Goal: Task Accomplishment & Management: Use online tool/utility

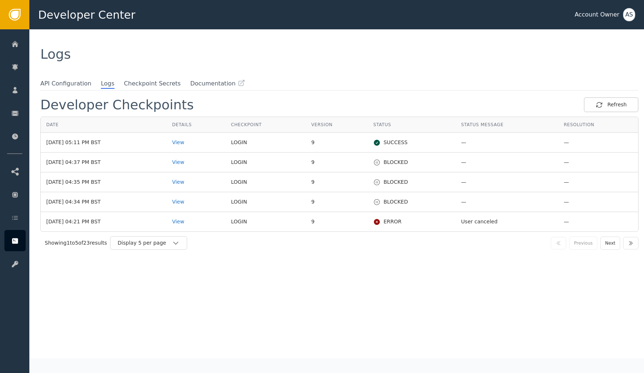
click at [204, 48] on div "Logs" at bounding box center [336, 54] width 592 height 13
click at [74, 85] on span "API Configuration" at bounding box center [65, 84] width 51 height 10
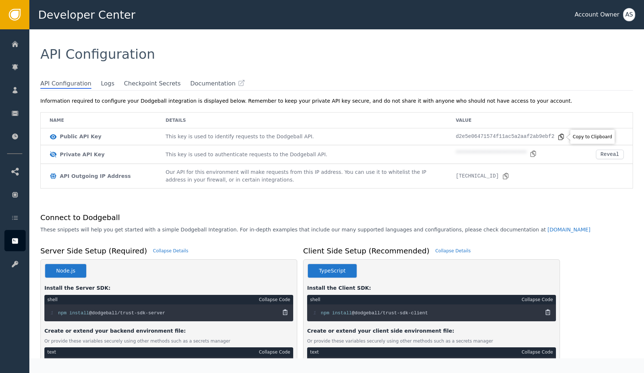
click at [561, 139] on icon at bounding box center [560, 136] width 7 height 7
click at [533, 155] on icon at bounding box center [532, 153] width 7 height 7
click at [424, 31] on div "API Configuration" at bounding box center [336, 54] width 614 height 50
click at [563, 29] on body "**********" at bounding box center [322, 14] width 644 height 29
click at [561, 136] on icon at bounding box center [560, 136] width 5 height 6
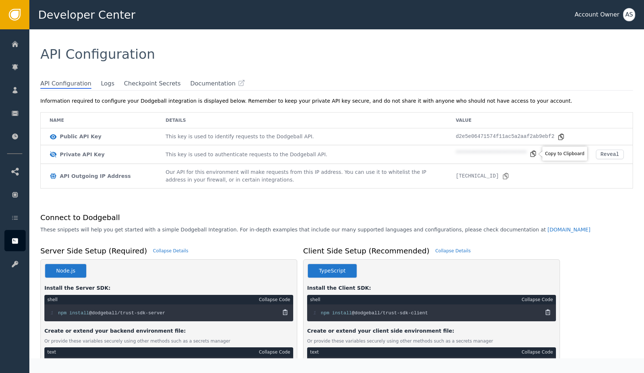
click at [533, 153] on icon at bounding box center [532, 153] width 7 height 7
click at [367, 14] on div "Developer Center Account Owner AS" at bounding box center [336, 14] width 614 height 29
click at [563, 135] on icon at bounding box center [560, 136] width 7 height 7
click at [534, 154] on icon at bounding box center [532, 153] width 7 height 7
click at [387, 154] on td "This key is used to authenticate requests to the Dodgeball API." at bounding box center [302, 154] width 290 height 19
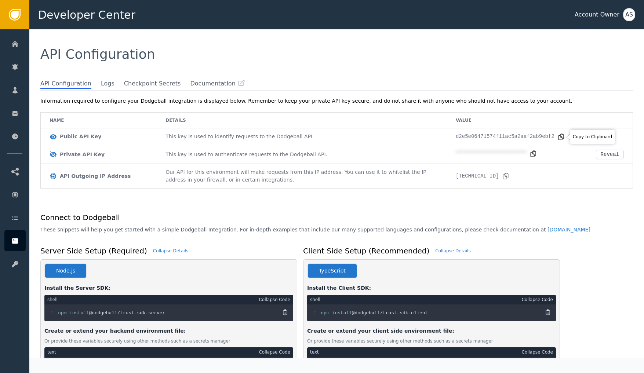
click at [563, 138] on icon at bounding box center [560, 136] width 5 height 6
click at [532, 156] on icon at bounding box center [532, 153] width 5 height 6
click at [228, 58] on div "API Configuration" at bounding box center [336, 54] width 592 height 13
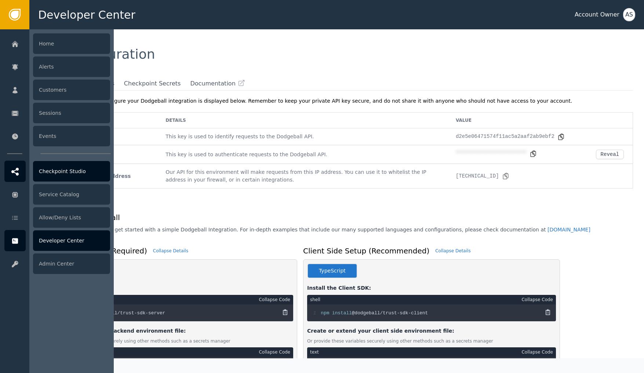
click at [47, 176] on div "Checkpoint Studio" at bounding box center [71, 171] width 77 height 21
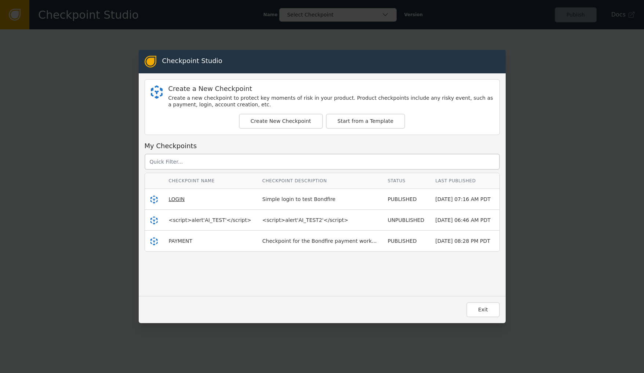
click at [176, 201] on span "LOGIN" at bounding box center [177, 199] width 16 height 6
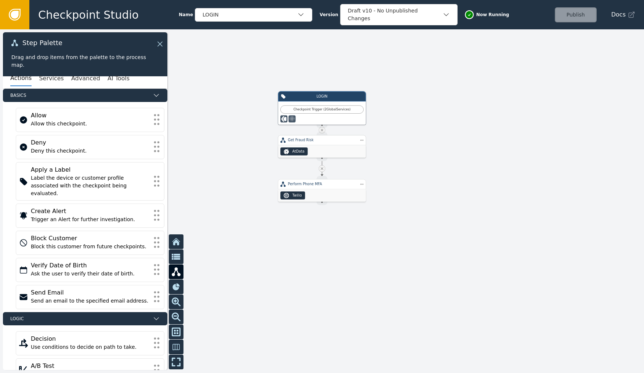
click at [318, 145] on div "Get Fraud Risk" at bounding box center [322, 140] width 88 height 10
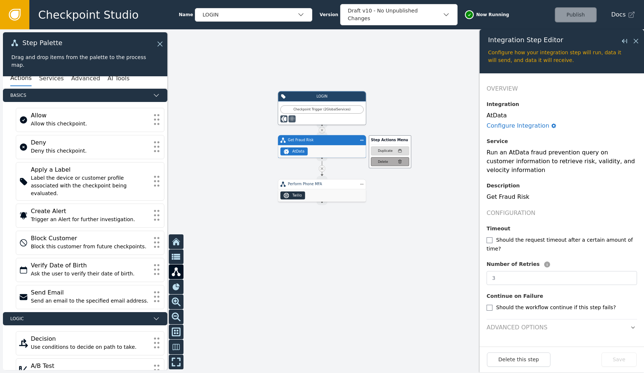
click at [394, 159] on button "Delete" at bounding box center [390, 161] width 38 height 9
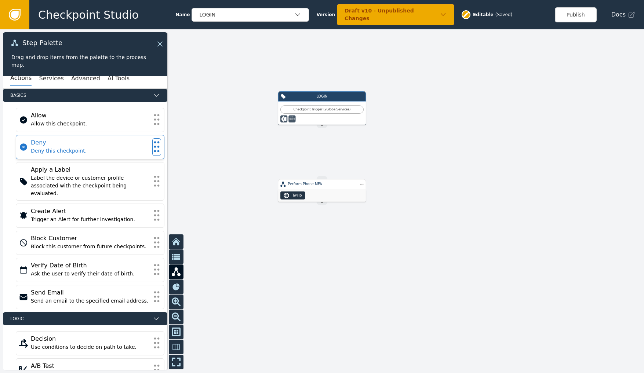
scroll to position [5, 0]
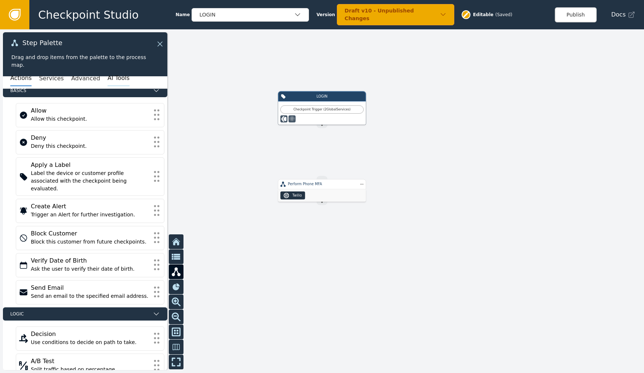
click at [109, 78] on button "AI Tools" at bounding box center [118, 78] width 22 height 15
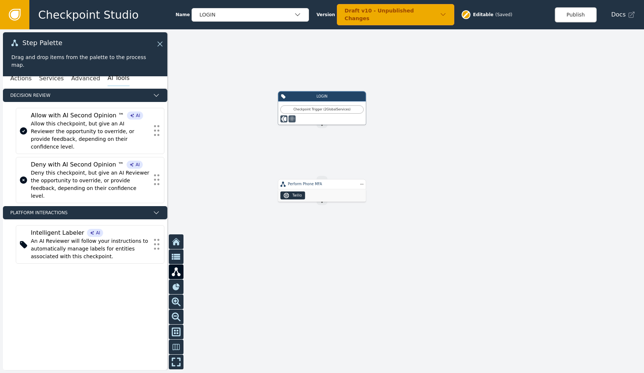
scroll to position [0, 0]
drag, startPoint x: 315, startPoint y: 190, endPoint x: 316, endPoint y: 169, distance: 21.7
click at [316, 169] on div "Twilio" at bounding box center [323, 173] width 88 height 12
drag, startPoint x: 320, startPoint y: 249, endPoint x: 321, endPoint y: 210, distance: 39.2
click at [321, 210] on div "Allow with AI Second Opinion ™" at bounding box center [322, 210] width 68 height 5
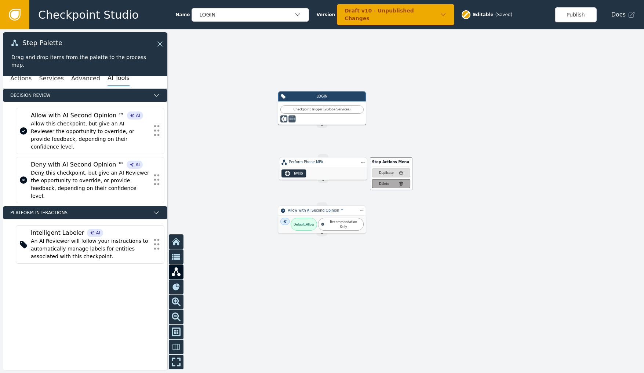
click at [394, 186] on div "Delete" at bounding box center [391, 184] width 24 height 5
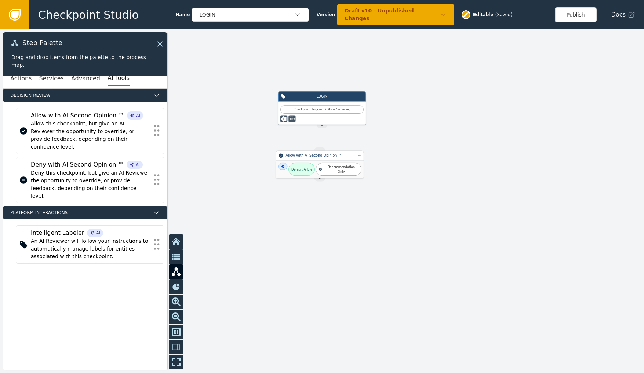
drag, startPoint x: 324, startPoint y: 208, endPoint x: 322, endPoint y: 153, distance: 55.4
click at [322, 153] on div "Allow with AI Second Opinion ™" at bounding box center [320, 156] width 88 height 10
drag, startPoint x: 321, startPoint y: 126, endPoint x: 320, endPoint y: 150, distance: 24.6
click at [322, 150] on div "LOGIN Checkpoint Trigger ( 2 Global Services ) Source Handle for step TRIGGER-L…" at bounding box center [515, 194] width 386 height 206
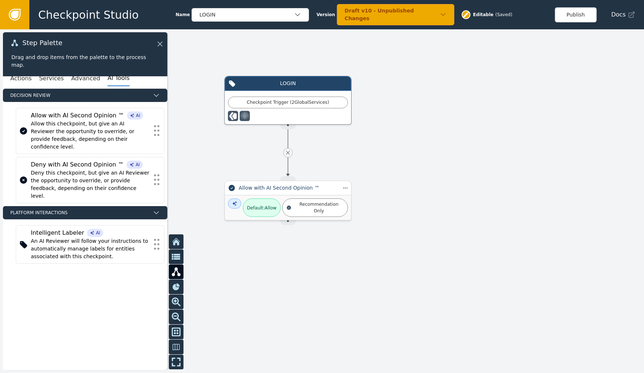
drag, startPoint x: 317, startPoint y: 147, endPoint x: 317, endPoint y: 188, distance: 40.7
click at [317, 188] on div "Allow with AI Second Opinion ™" at bounding box center [288, 188] width 98 height 8
click at [573, 14] on button "Publish" at bounding box center [576, 14] width 42 height 15
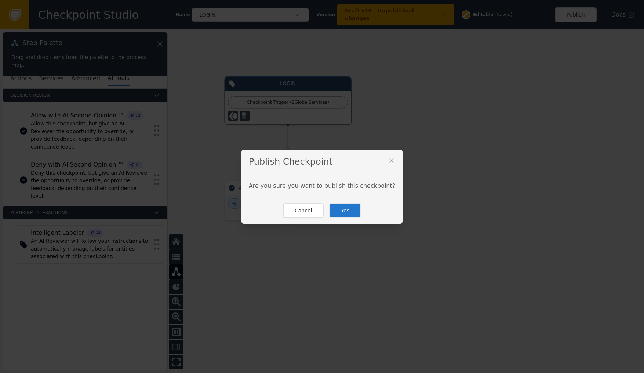
click at [354, 212] on button "Yes" at bounding box center [345, 210] width 32 height 15
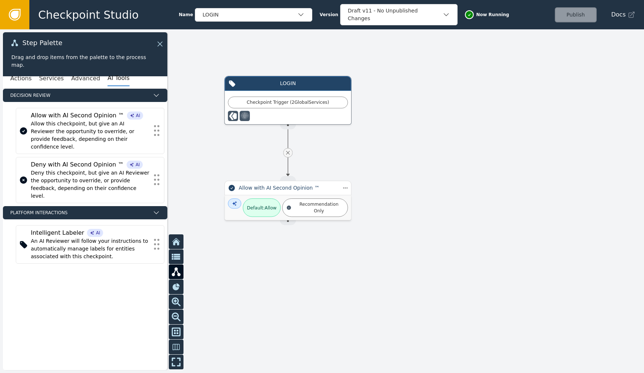
click at [581, 16] on div "Publish" at bounding box center [576, 14] width 42 height 15
click at [308, 107] on div "Checkpoint Trigger ( 2 Global Services )" at bounding box center [288, 102] width 120 height 12
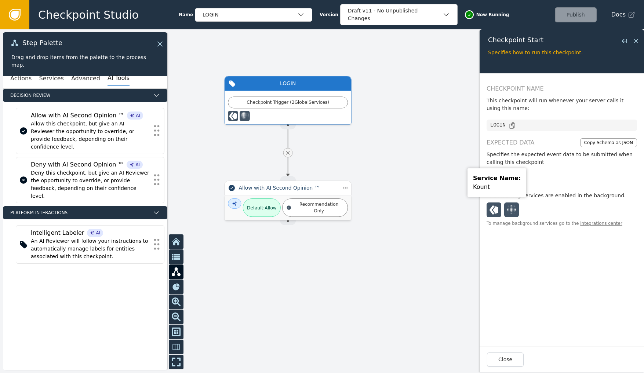
click at [501, 213] on div at bounding box center [493, 209] width 15 height 15
click at [511, 206] on icon at bounding box center [511, 209] width 9 height 8
click at [589, 203] on ul at bounding box center [561, 209] width 150 height 15
click at [502, 359] on button "Close" at bounding box center [505, 359] width 37 height 14
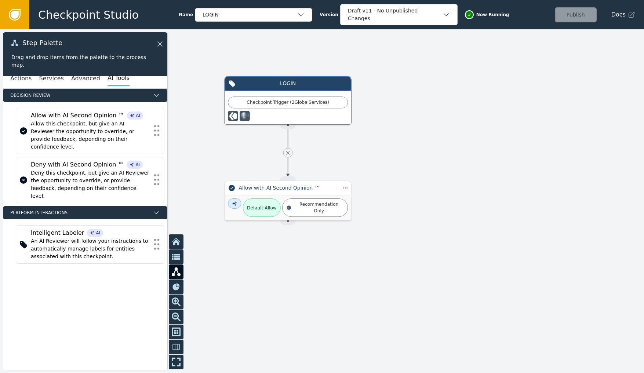
click at [354, 309] on div at bounding box center [322, 201] width 644 height 344
click at [260, 236] on div at bounding box center [322, 201] width 644 height 344
click at [280, 187] on div "Allow with AI Second Opinion ™" at bounding box center [288, 188] width 98 height 8
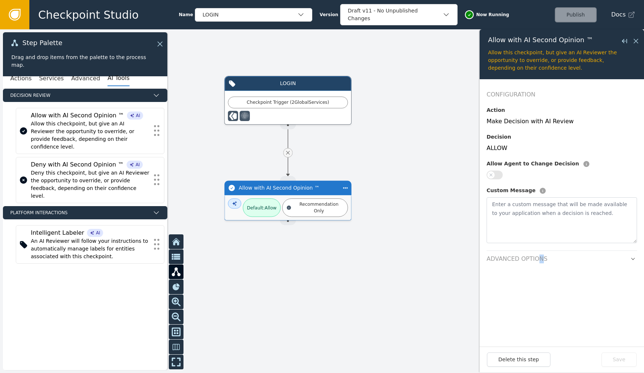
drag, startPoint x: 539, startPoint y: 250, endPoint x: 533, endPoint y: 254, distance: 7.1
click at [538, 255] on h2 "Advanced Options" at bounding box center [516, 259] width 61 height 9
click at [634, 256] on icon "button" at bounding box center [632, 258] width 5 height 5
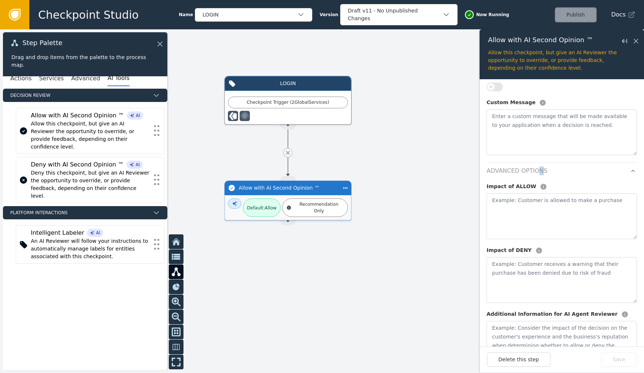
scroll to position [105, 0]
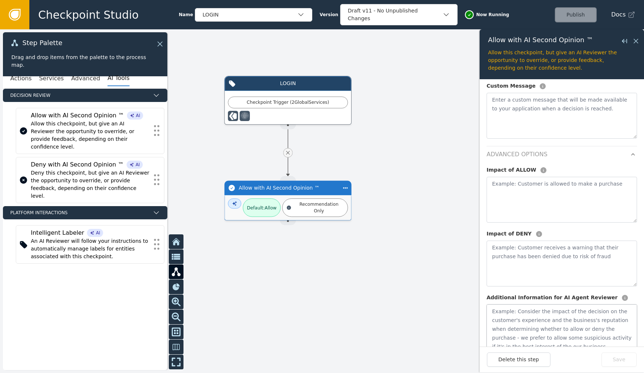
click at [543, 304] on textarea at bounding box center [561, 327] width 150 height 46
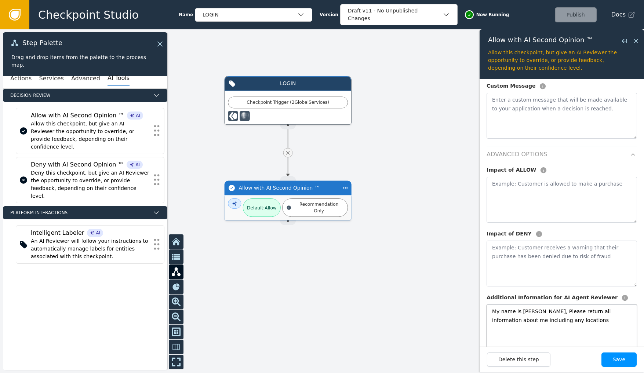
type textarea "My name is Nathan, Please return all information about me including any locatio…"
click at [613, 362] on button "Save" at bounding box center [618, 359] width 35 height 14
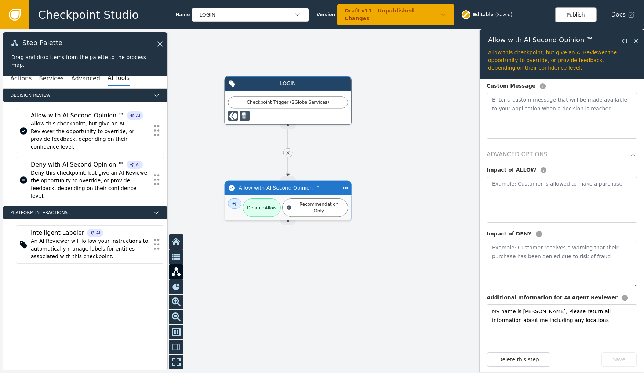
click at [577, 14] on button "Publish" at bounding box center [576, 14] width 42 height 15
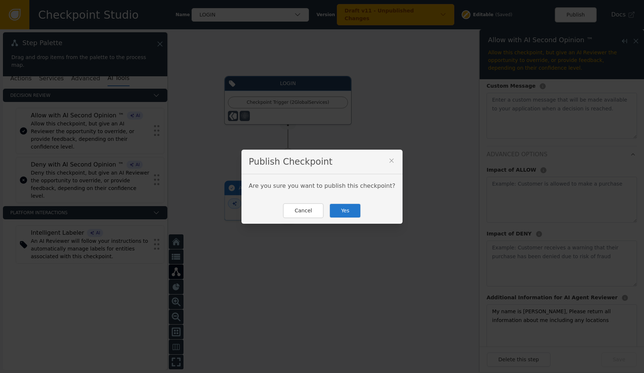
click at [333, 213] on button "Yes" at bounding box center [345, 210] width 32 height 15
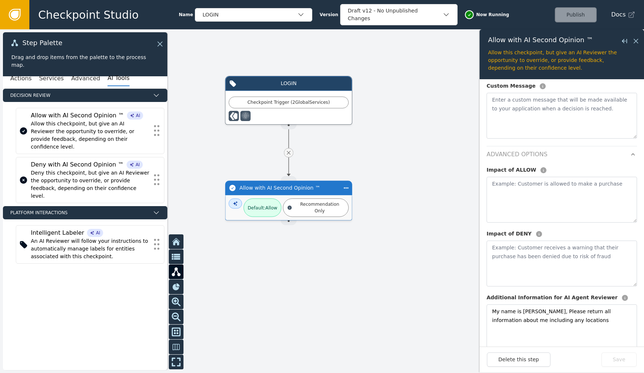
drag, startPoint x: 248, startPoint y: 281, endPoint x: 222, endPoint y: 240, distance: 48.7
click at [246, 279] on div at bounding box center [322, 201] width 644 height 344
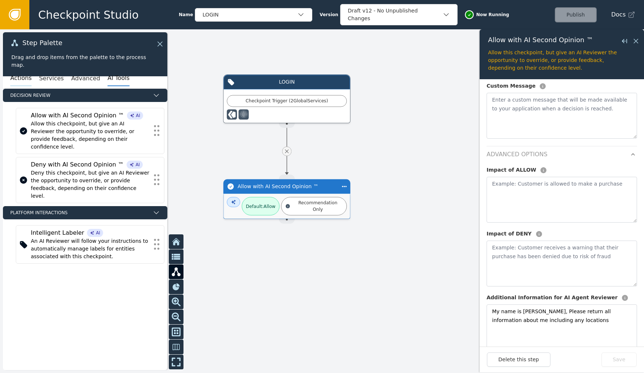
click at [21, 83] on button "Actions" at bounding box center [20, 78] width 21 height 15
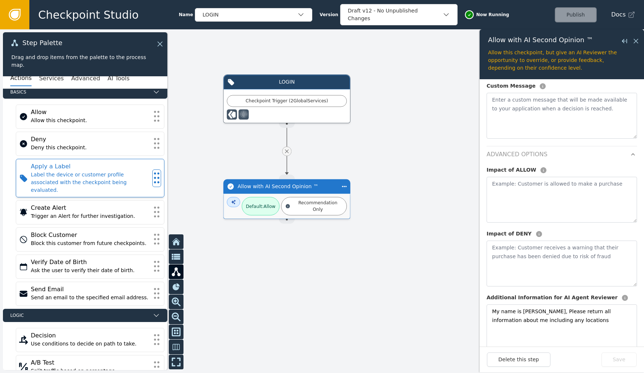
scroll to position [5, 0]
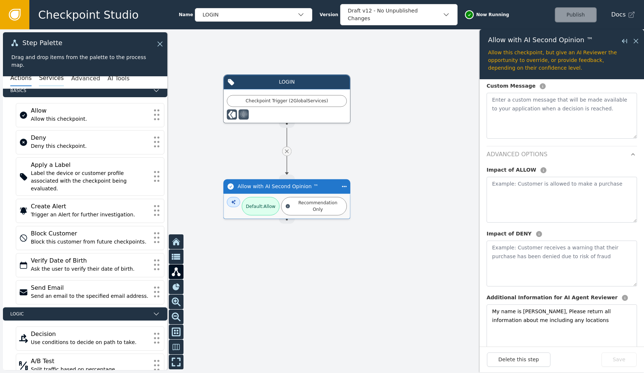
click at [55, 81] on button "Services" at bounding box center [51, 78] width 25 height 15
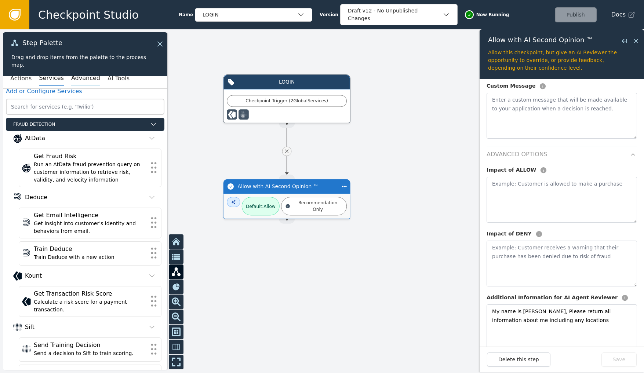
click at [84, 76] on button "Advanced" at bounding box center [85, 78] width 29 height 15
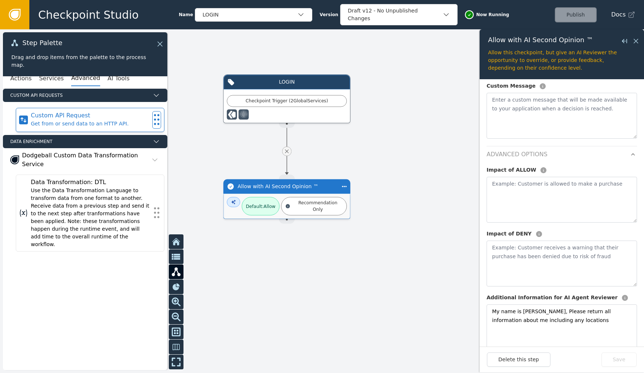
click at [65, 125] on div "Get from or send data to an HTTP API." at bounding box center [90, 124] width 118 height 8
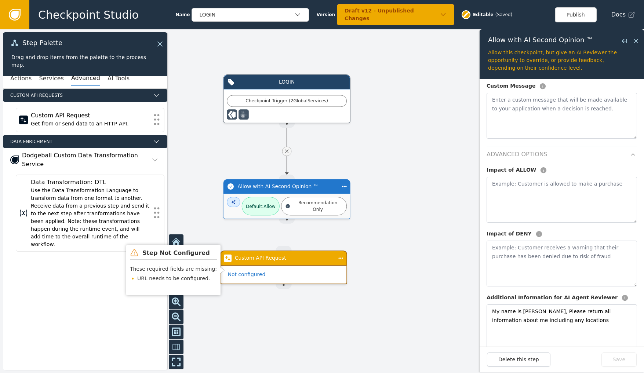
drag, startPoint x: 282, startPoint y: 278, endPoint x: 274, endPoint y: 263, distance: 17.4
click at [274, 263] on div "Custom API Request" at bounding box center [283, 257] width 127 height 15
click at [257, 277] on span "Not configured" at bounding box center [246, 275] width 37 height 8
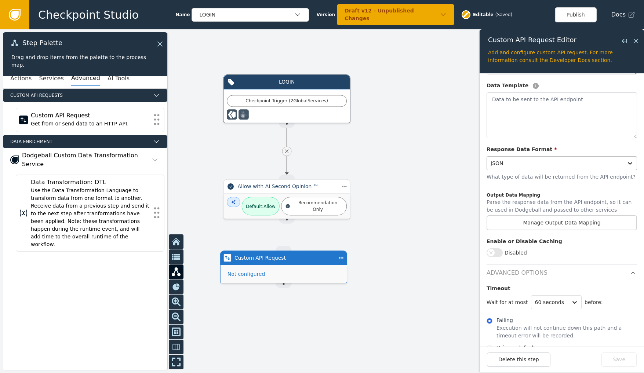
click at [544, 158] on div at bounding box center [554, 163] width 129 height 10
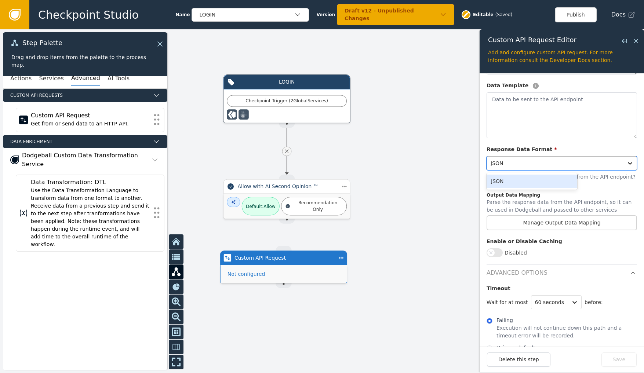
click at [545, 158] on div at bounding box center [554, 163] width 129 height 10
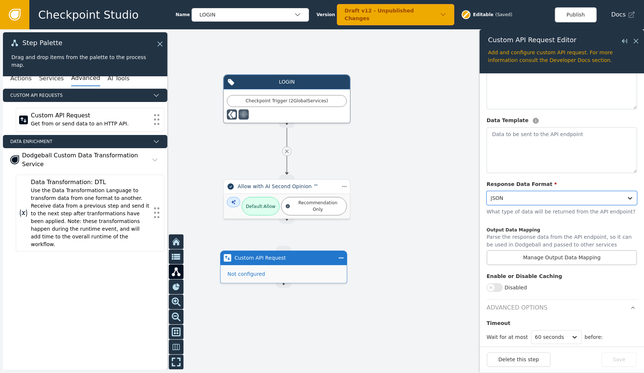
scroll to position [283, 0]
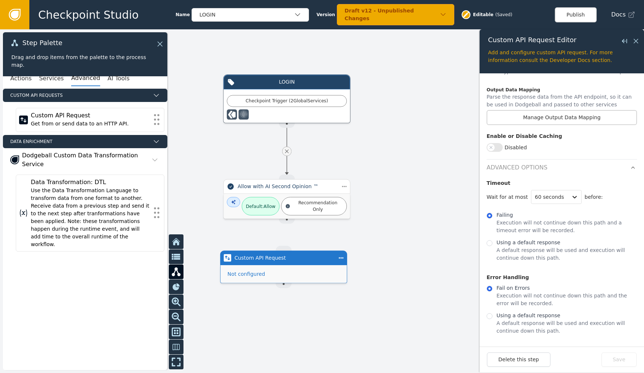
click at [585, 159] on header "Advanced Options" at bounding box center [561, 165] width 150 height 13
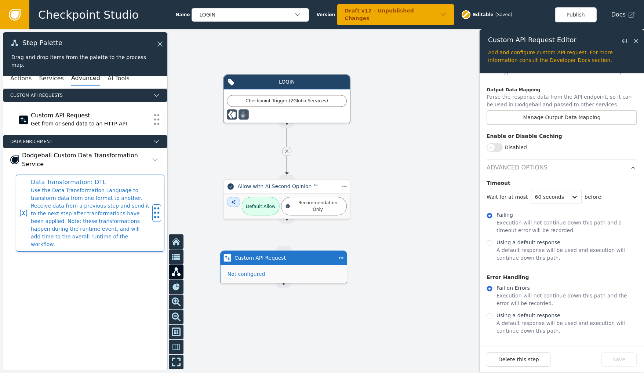
click at [96, 216] on div "Use the Data Transformation Language to transform data from one format to anoth…" at bounding box center [90, 218] width 118 height 62
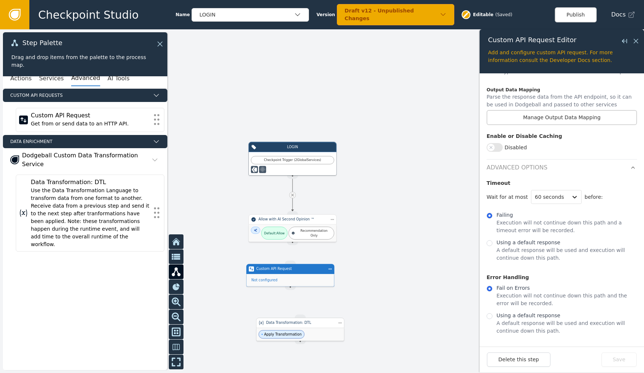
click at [290, 328] on div "Data Transformation: DTL" at bounding box center [300, 323] width 88 height 10
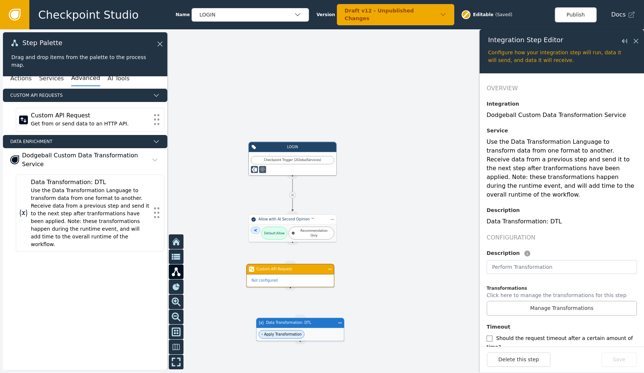
scroll to position [0, 0]
click at [51, 83] on button "Services" at bounding box center [51, 78] width 25 height 15
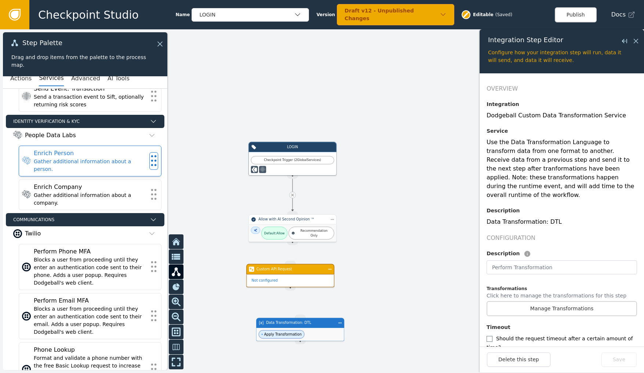
scroll to position [323, 0]
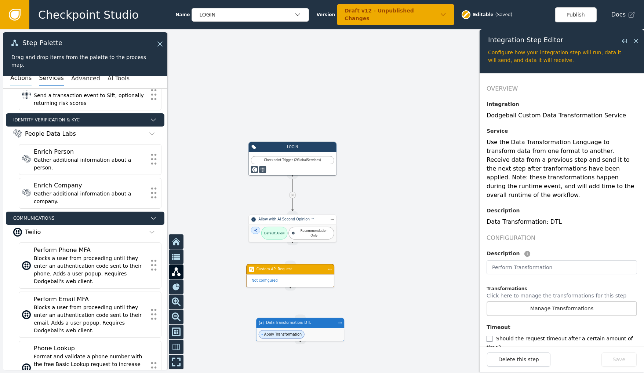
click at [24, 78] on button "Actions" at bounding box center [20, 78] width 21 height 15
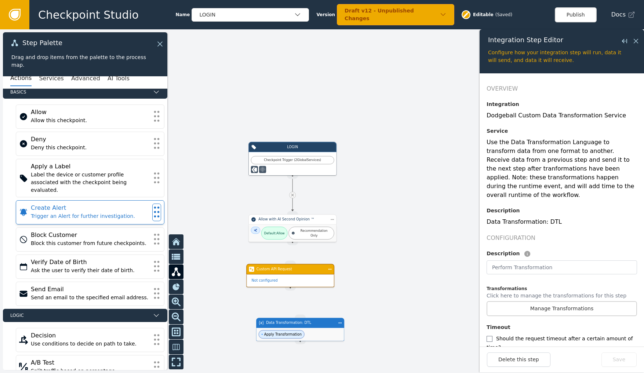
scroll to position [5, 0]
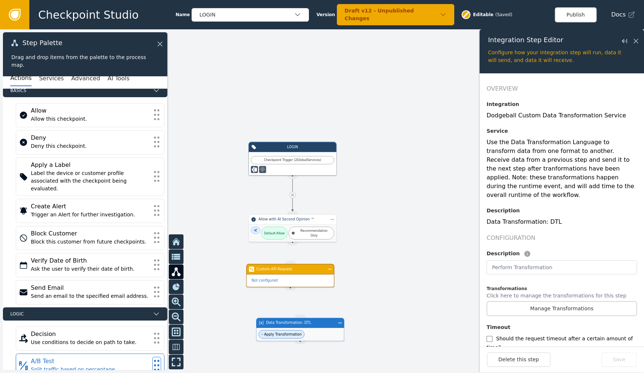
click at [119, 357] on div "A/B Test" at bounding box center [90, 361] width 118 height 9
click at [132, 357] on div "A/B Test" at bounding box center [90, 361] width 118 height 9
click at [158, 357] on icon at bounding box center [157, 365] width 8 height 16
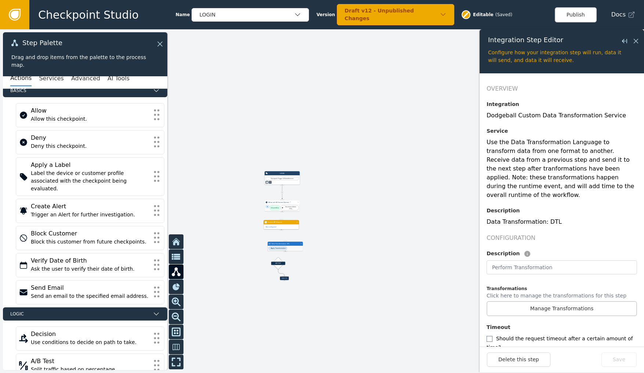
drag, startPoint x: 262, startPoint y: 296, endPoint x: 268, endPoint y: 253, distance: 43.0
click at [268, 253] on div at bounding box center [322, 201] width 644 height 344
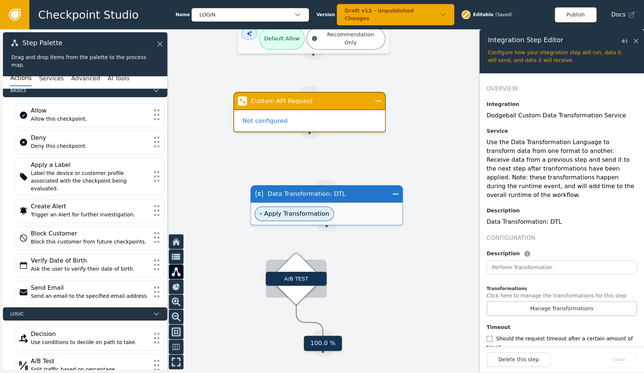
click at [291, 285] on div "A/B TEST" at bounding box center [296, 278] width 61 height 14
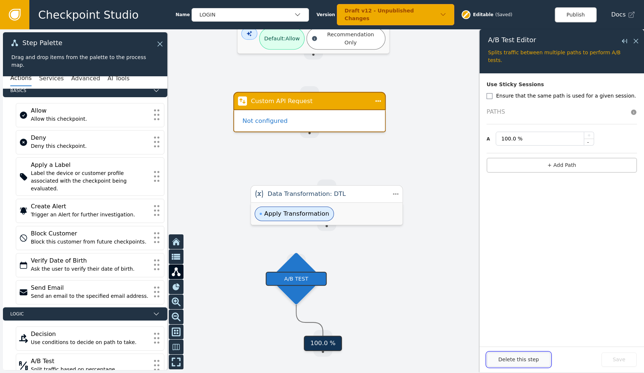
click at [522, 354] on button "Delete this step" at bounding box center [518, 359] width 63 height 14
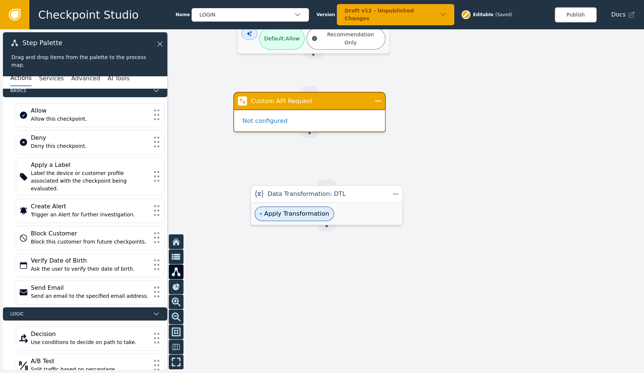
click at [356, 201] on div "Data Transformation: DTL" at bounding box center [326, 194] width 153 height 18
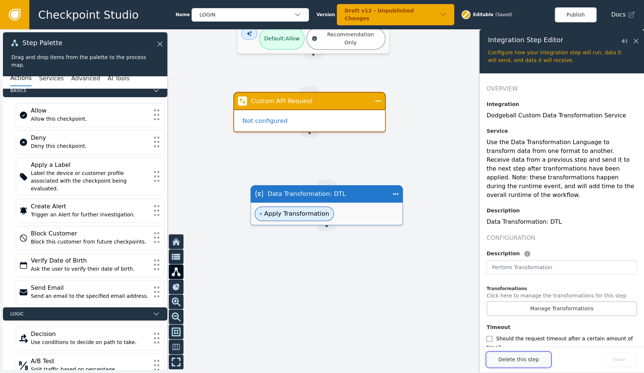
click at [520, 359] on button "Delete this step" at bounding box center [518, 359] width 63 height 14
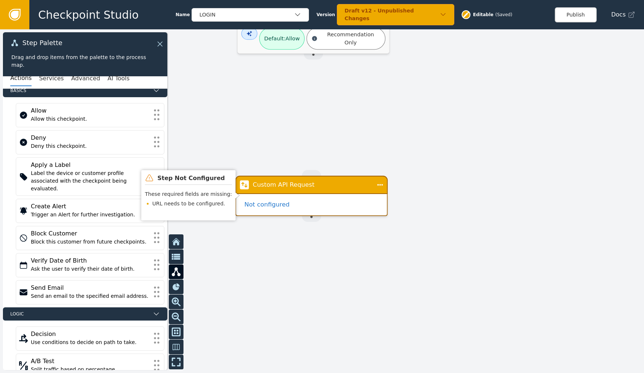
drag, startPoint x: 366, startPoint y: 102, endPoint x: 350, endPoint y: 145, distance: 46.2
click at [361, 180] on div "Custom API Request" at bounding box center [311, 184] width 117 height 9
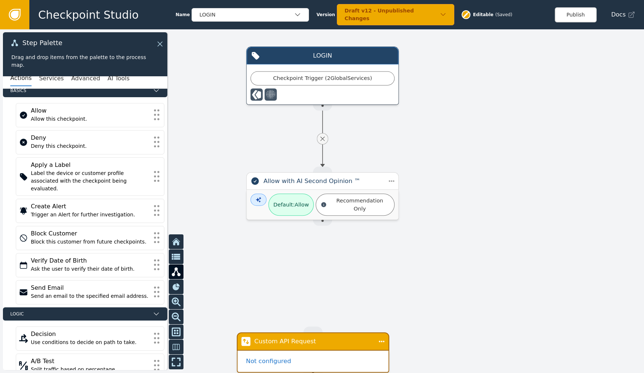
drag, startPoint x: 407, startPoint y: 105, endPoint x: 398, endPoint y: 343, distance: 238.9
click at [398, 343] on div at bounding box center [322, 201] width 644 height 344
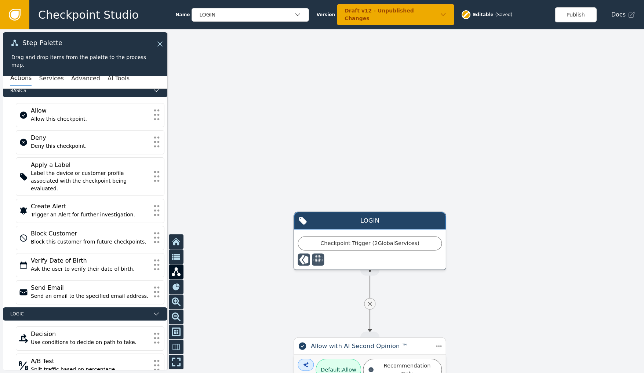
drag, startPoint x: 432, startPoint y: 137, endPoint x: 492, endPoint y: 197, distance: 84.5
click at [492, 197] on div at bounding box center [322, 201] width 644 height 344
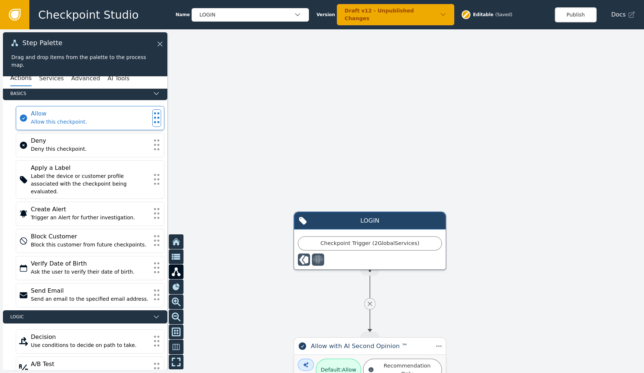
scroll to position [0, 0]
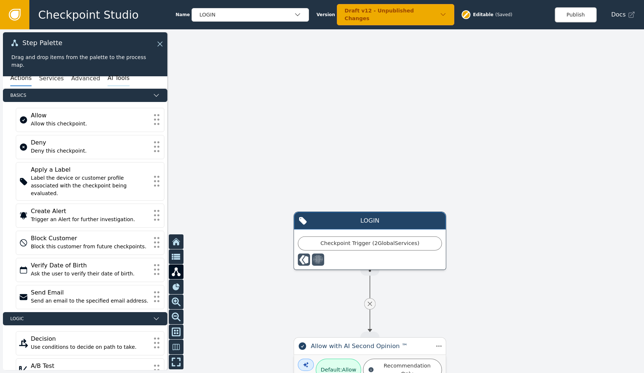
click at [107, 83] on button "AI Tools" at bounding box center [118, 78] width 22 height 15
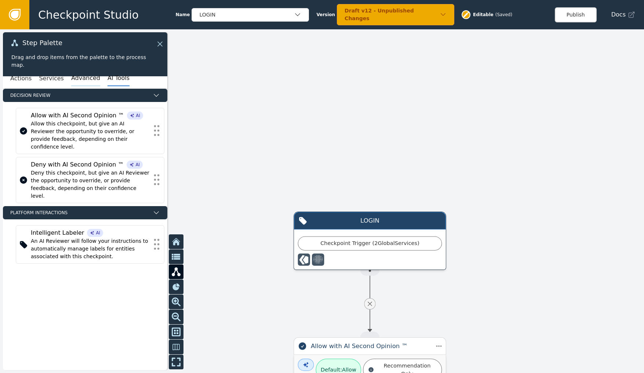
click at [71, 76] on button "Advanced" at bounding box center [85, 78] width 29 height 15
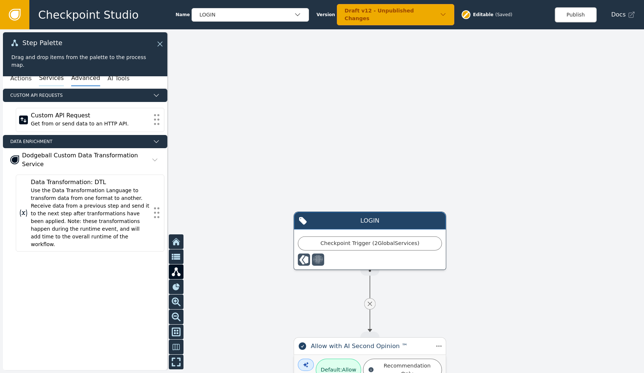
click at [43, 75] on button "Services" at bounding box center [51, 78] width 25 height 15
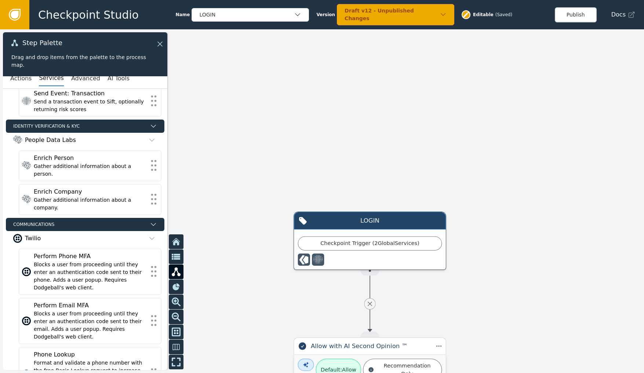
scroll to position [323, 0]
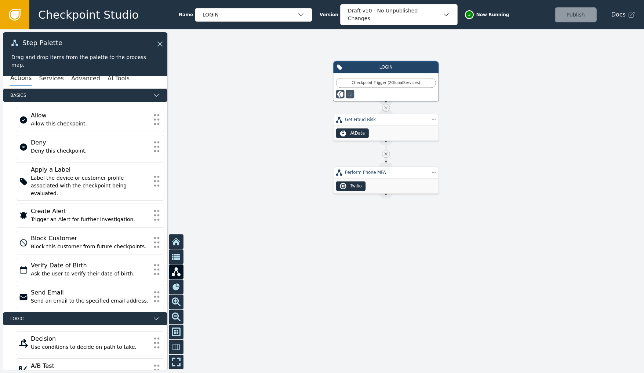
click at [18, 13] on icon at bounding box center [15, 15] width 8 height 8
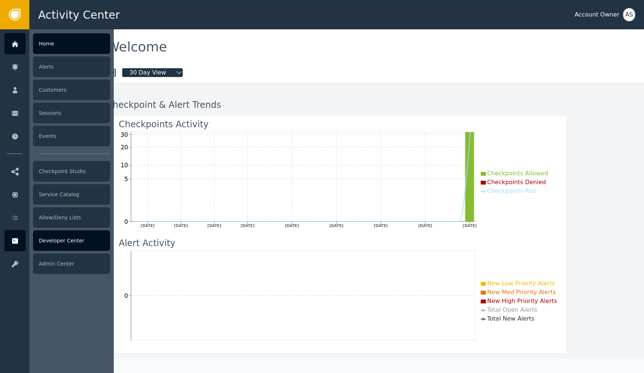
click at [51, 240] on div "Developer Center" at bounding box center [71, 240] width 77 height 21
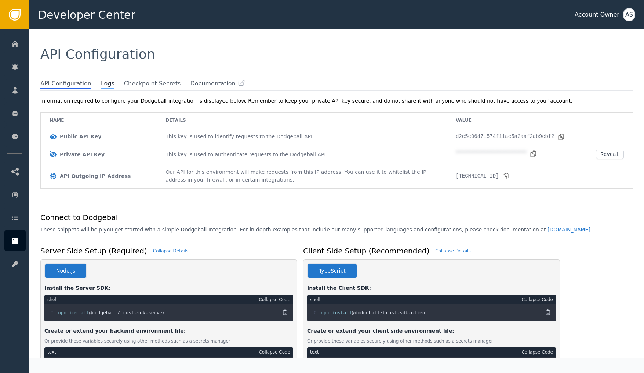
click at [101, 85] on span "Logs" at bounding box center [108, 84] width 14 height 10
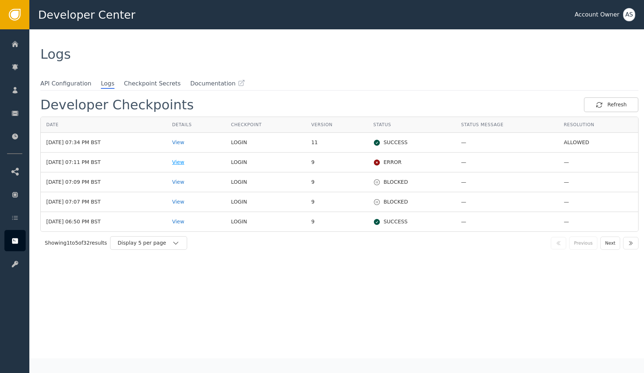
click at [199, 160] on div "View" at bounding box center [196, 162] width 48 height 8
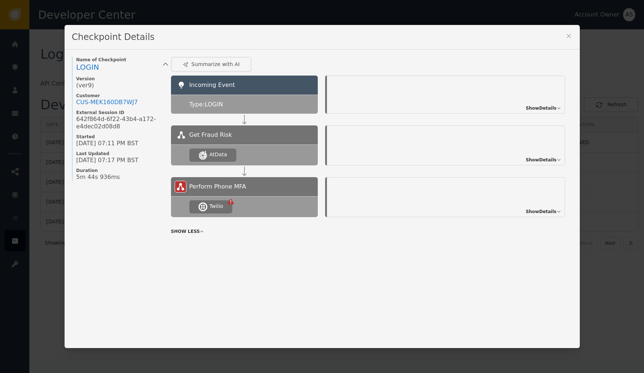
click at [233, 203] on icon at bounding box center [231, 202] width 6 height 6
click at [184, 187] on div at bounding box center [181, 187] width 12 height 12
click at [555, 208] on span "Show Details" at bounding box center [541, 211] width 31 height 7
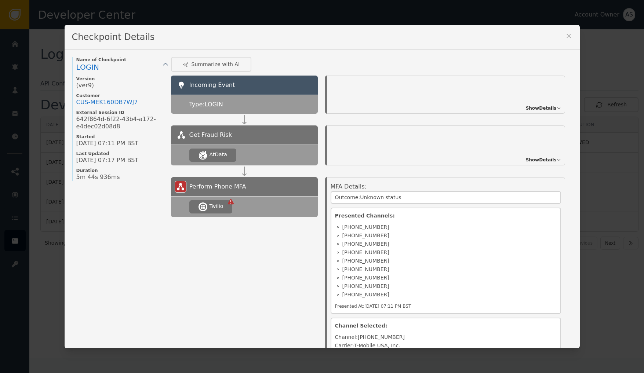
click at [567, 37] on icon at bounding box center [568, 35] width 7 height 7
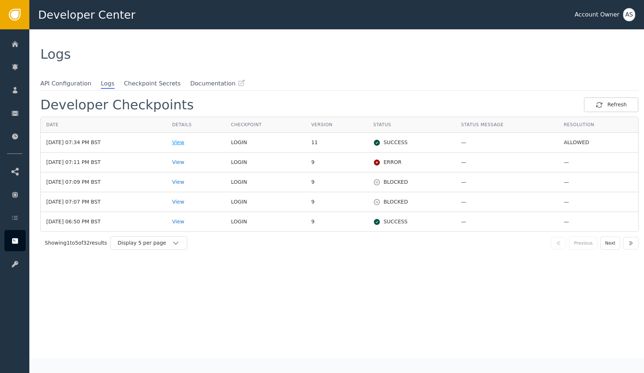
click at [192, 144] on div "View" at bounding box center [196, 143] width 48 height 8
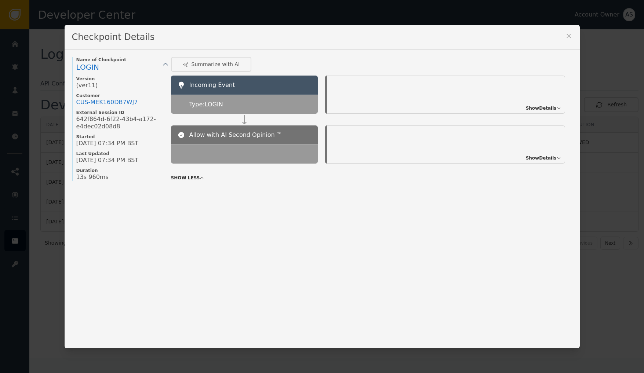
click at [553, 155] on span "Show Details" at bounding box center [541, 158] width 31 height 7
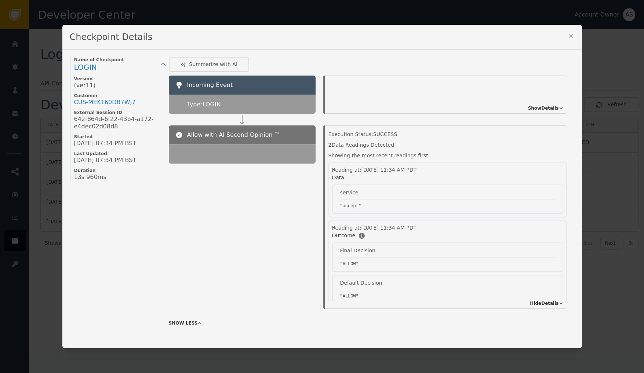
click at [574, 35] on icon at bounding box center [570, 35] width 7 height 7
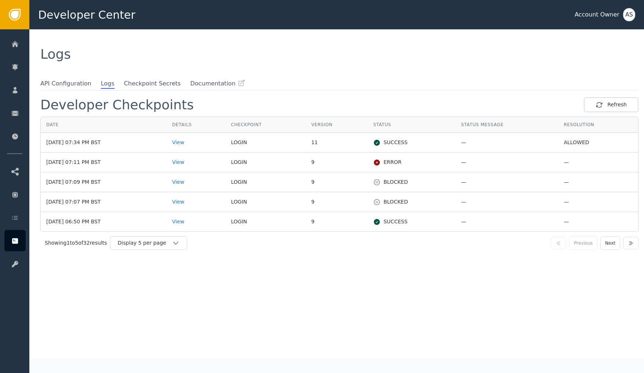
click at [288, 260] on div "Developer Checkpoints Refresh Date Details Checkpoint Version Status Status Mes…" at bounding box center [339, 227] width 598 height 261
